Goal: Transaction & Acquisition: Subscribe to service/newsletter

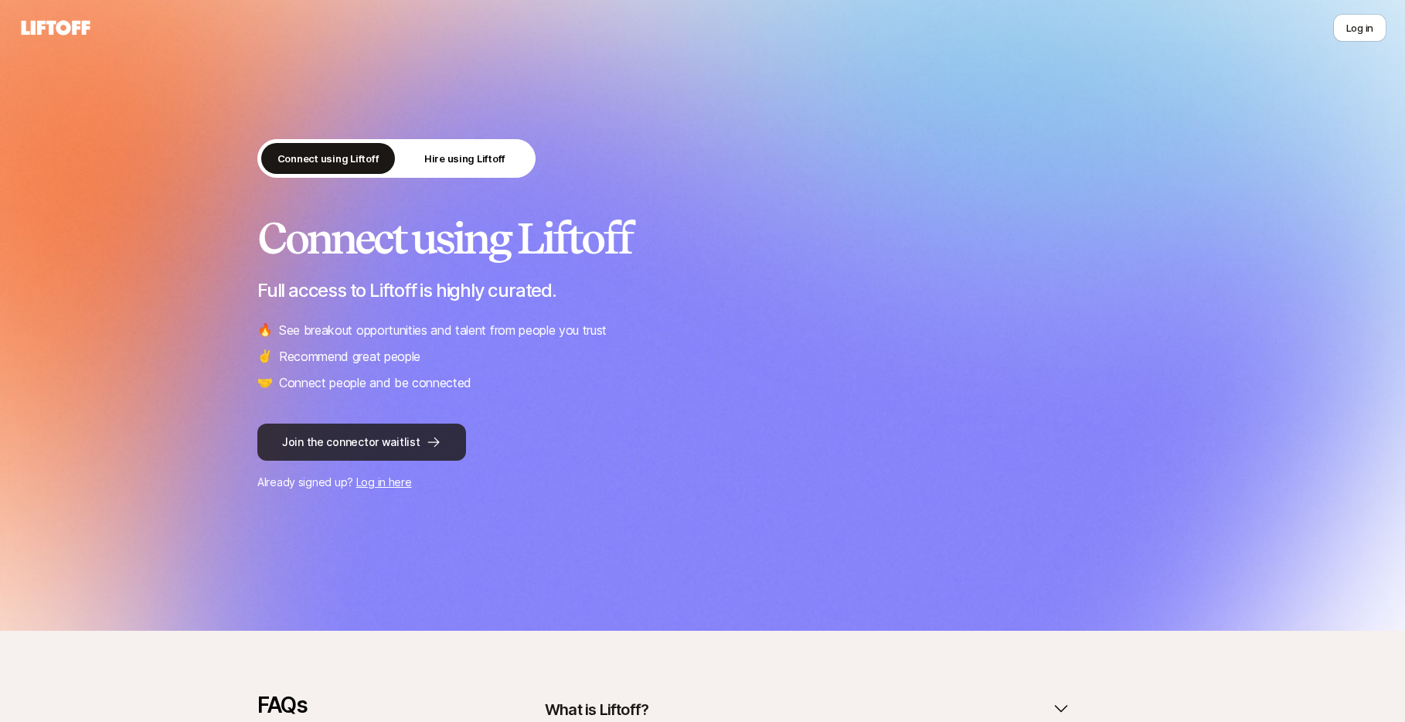
click at [332, 441] on button "Join the connector waitlist" at bounding box center [361, 442] width 209 height 37
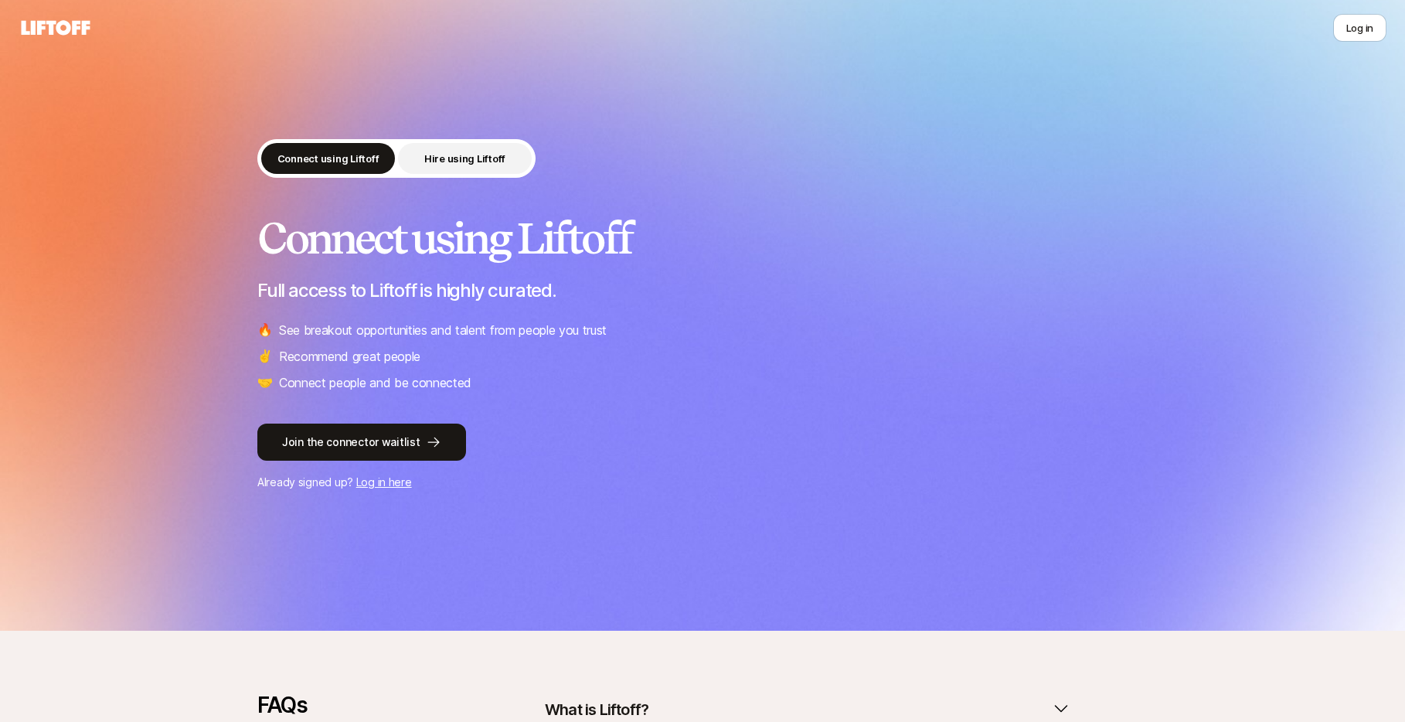
click at [451, 163] on p "Hire using Liftoff" at bounding box center [464, 158] width 81 height 15
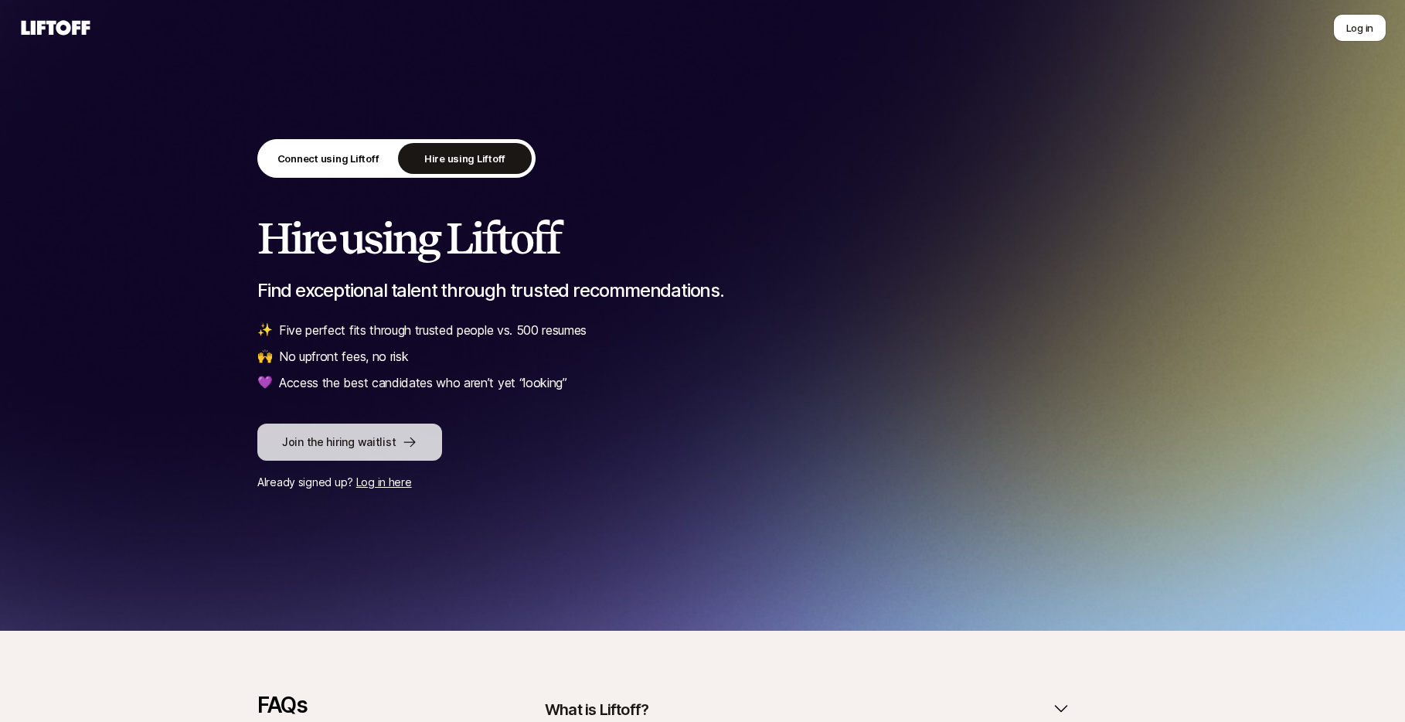
click at [387, 440] on button "Join the hiring waitlist" at bounding box center [349, 442] width 185 height 37
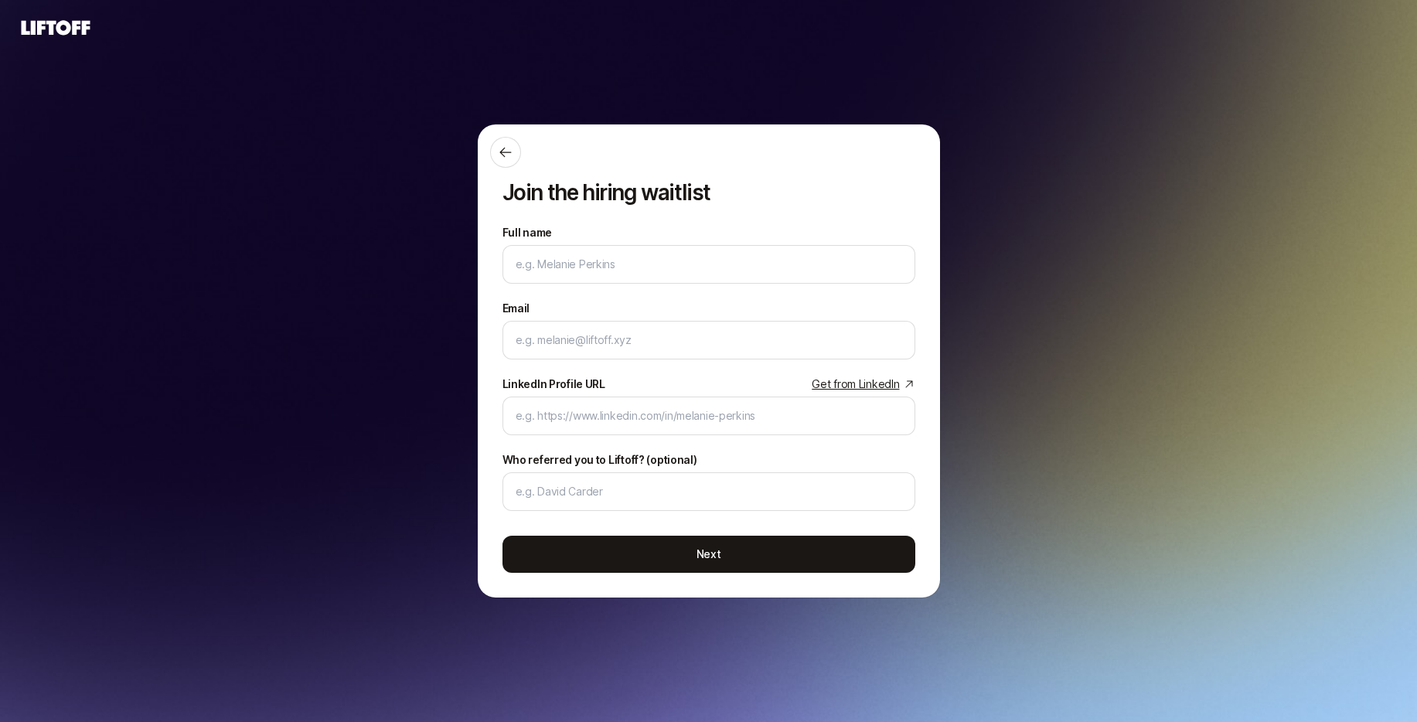
click at [304, 331] on div "Join the hiring waitlist Full name We'll use as your preferred name. Change Pre…" at bounding box center [708, 360] width 1417 height 635
